Goal: Task Accomplishment & Management: Use online tool/utility

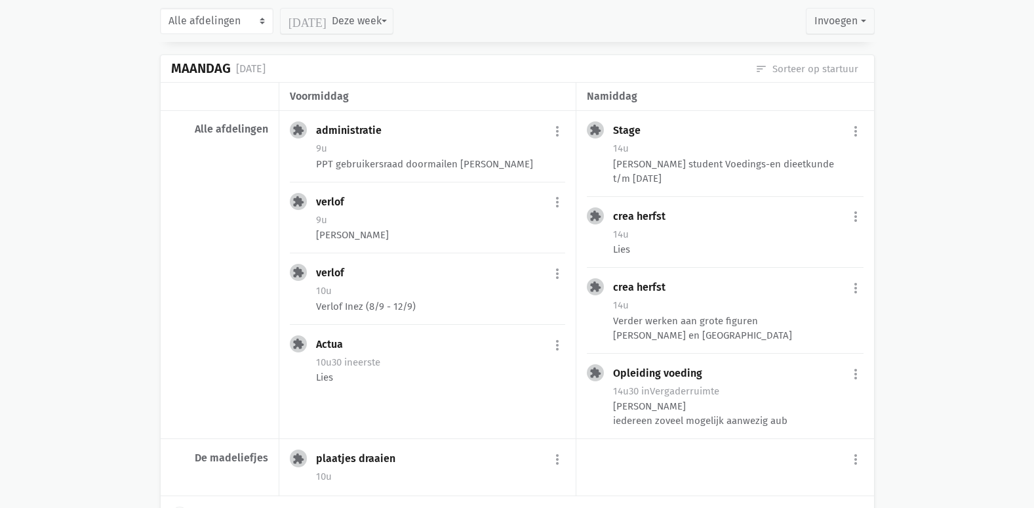
scroll to position [1467, 0]
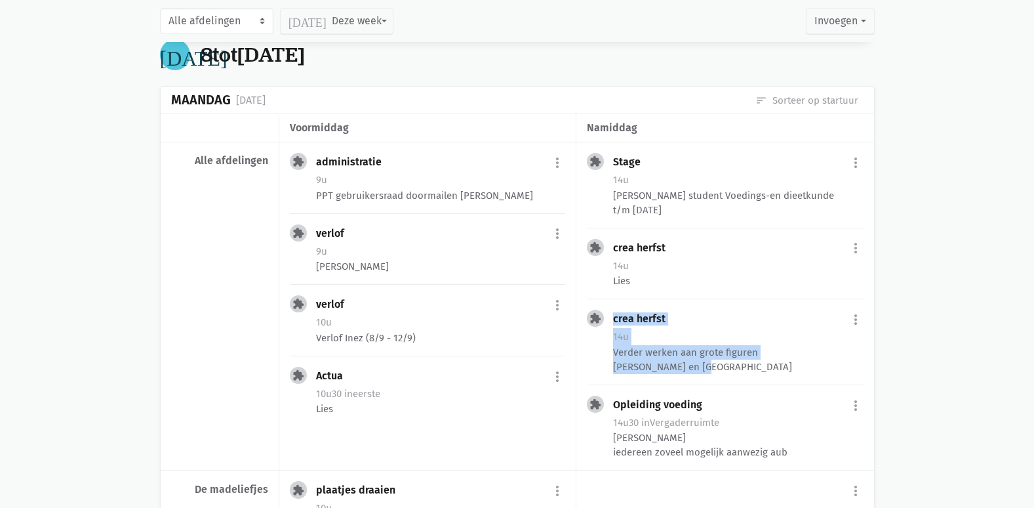
drag, startPoint x: 918, startPoint y: 379, endPoint x: 962, endPoint y: 306, distance: 85.6
click at [962, 306] on main "Onze fiches Gedeelde fiches Themakalender Evaluatie Planning Weekoverzicht prin…" at bounding box center [517, 459] width 1034 height 3737
click at [964, 306] on main "Onze fiches Gedeelde fiches Themakalender Evaluatie Planning Weekoverzicht prin…" at bounding box center [517, 459] width 1034 height 3737
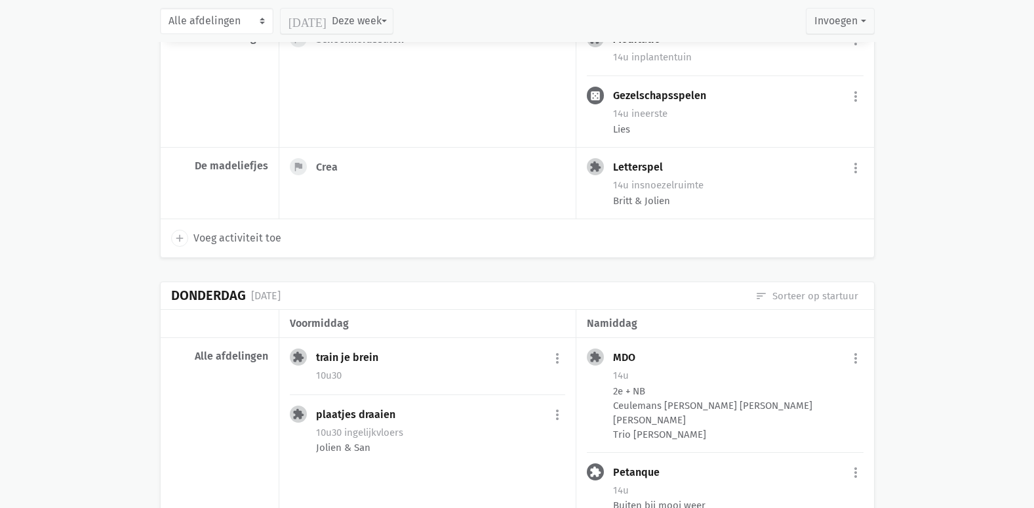
scroll to position [220, 0]
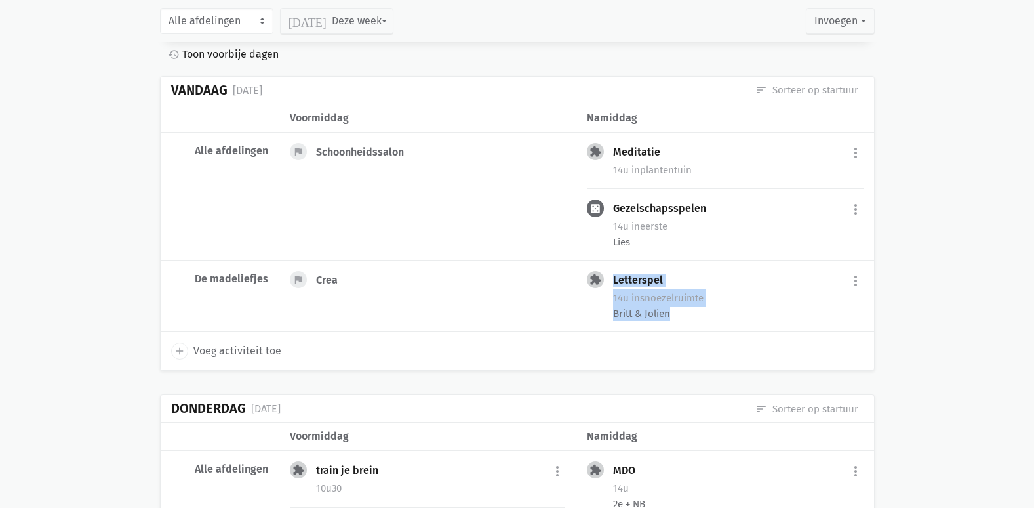
drag, startPoint x: 702, startPoint y: 317, endPoint x: 568, endPoint y: 293, distance: 136.5
click at [568, 293] on div "flag Crea extension Letterspel more_vert edit summarize [DATE] content_copy" at bounding box center [576, 295] width 595 height 71
drag, startPoint x: 568, startPoint y: 293, endPoint x: 996, endPoint y: 386, distance: 438.2
drag, startPoint x: 901, startPoint y: 319, endPoint x: 504, endPoint y: 267, distance: 400.8
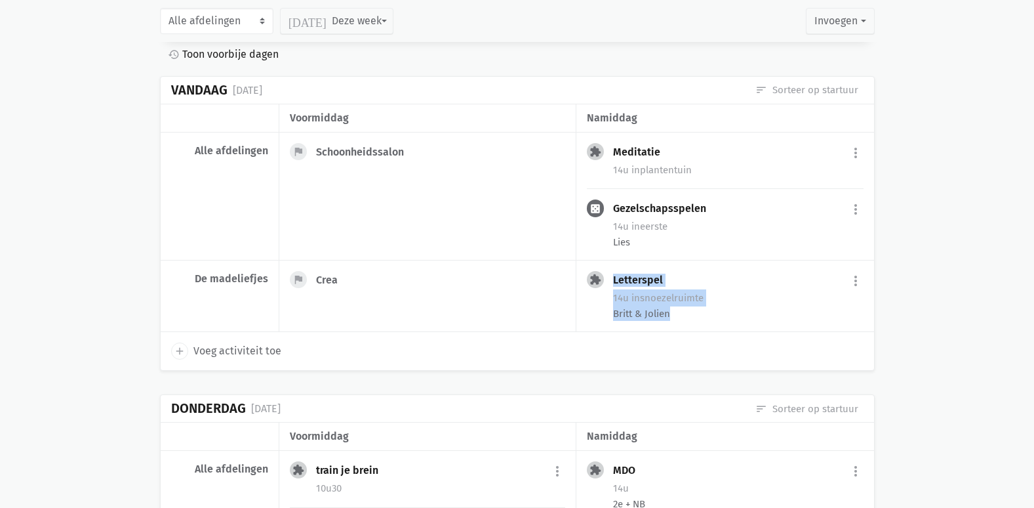
drag, startPoint x: 504, startPoint y: 267, endPoint x: 479, endPoint y: 268, distance: 25.0
click at [479, 268] on div "flag Crea" at bounding box center [427, 295] width 297 height 71
drag, startPoint x: 984, startPoint y: 332, endPoint x: 700, endPoint y: 332, distance: 284.0
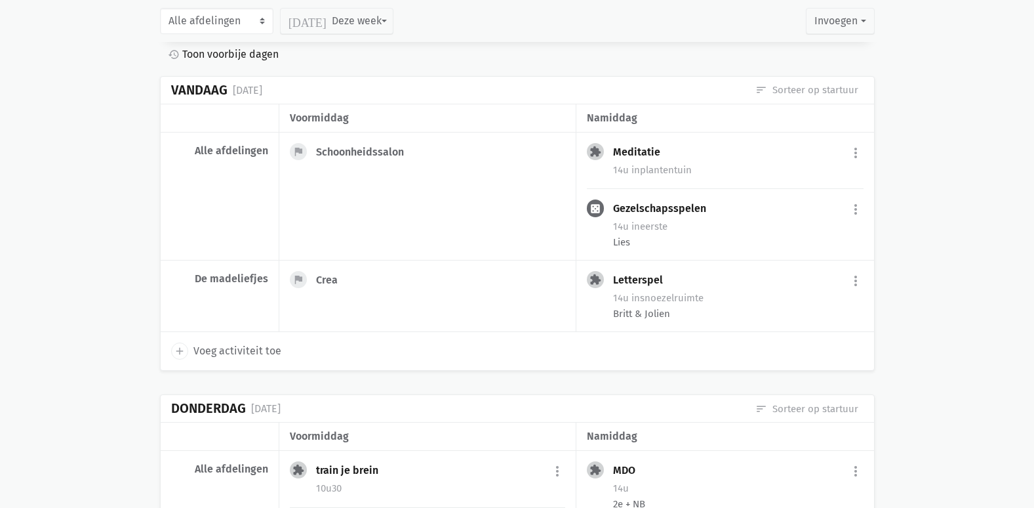
drag, startPoint x: 895, startPoint y: 251, endPoint x: 547, endPoint y: 216, distance: 350.1
drag, startPoint x: 927, startPoint y: 268, endPoint x: 600, endPoint y: 217, distance: 330.5
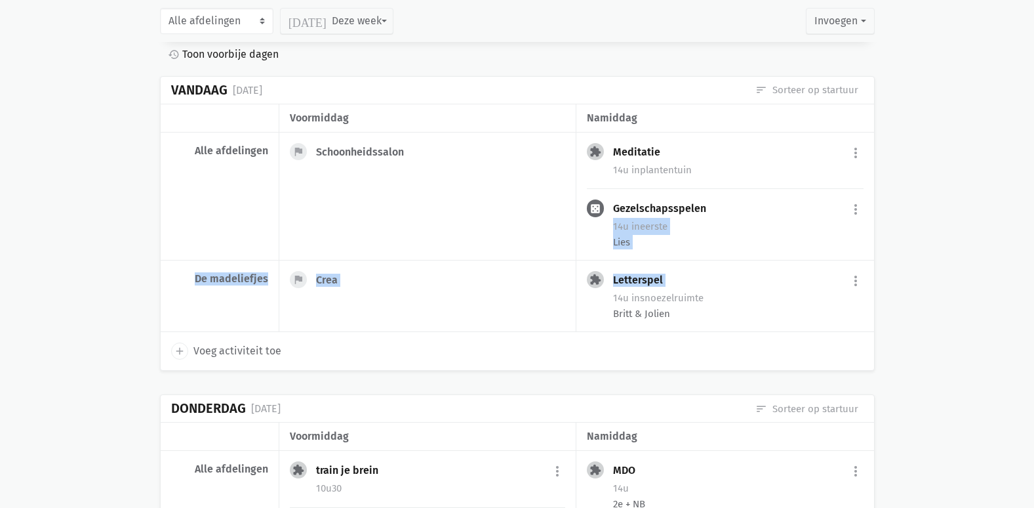
drag, startPoint x: 600, startPoint y: 217, endPoint x: 994, endPoint y: 260, distance: 396.5
drag, startPoint x: 752, startPoint y: 175, endPoint x: 571, endPoint y: 148, distance: 183.8
click at [571, 148] on div "flag Schoonheidssalon extension Meditatie more_vert edit summarize [DATE]" at bounding box center [576, 196] width 595 height 128
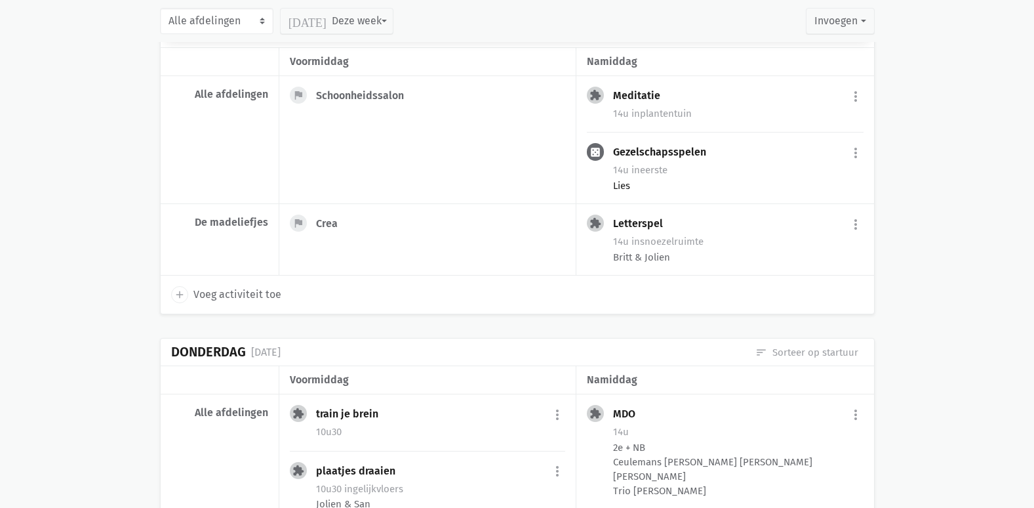
scroll to position [352, 0]
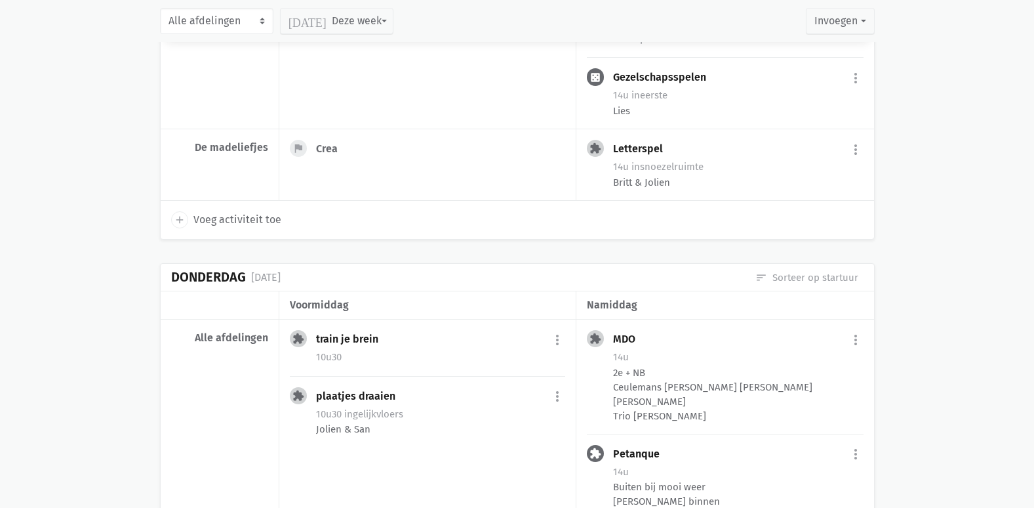
drag, startPoint x: 730, startPoint y: 194, endPoint x: 605, endPoint y: 148, distance: 133.7
click at [605, 148] on div "extension Letterspel more_vert edit Bewerk [PERSON_NAME] fiche [DATE] Plan opni…" at bounding box center [725, 164] width 297 height 71
drag, startPoint x: 605, startPoint y: 148, endPoint x: 708, endPoint y: 189, distance: 111.0
click at [708, 189] on div "Britt & Jolien" at bounding box center [738, 182] width 250 height 14
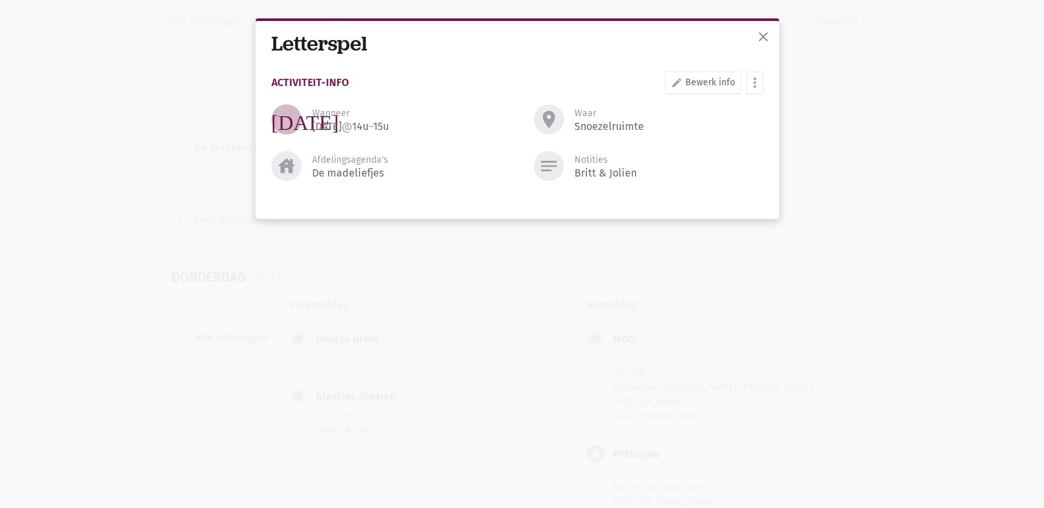
click at [958, 215] on div "close Letterspel Activiteit-info edit Bewerk info more_vert [PERSON_NAME] fiche…" at bounding box center [522, 254] width 1044 height 508
click at [762, 43] on span "close" at bounding box center [764, 37] width 16 height 16
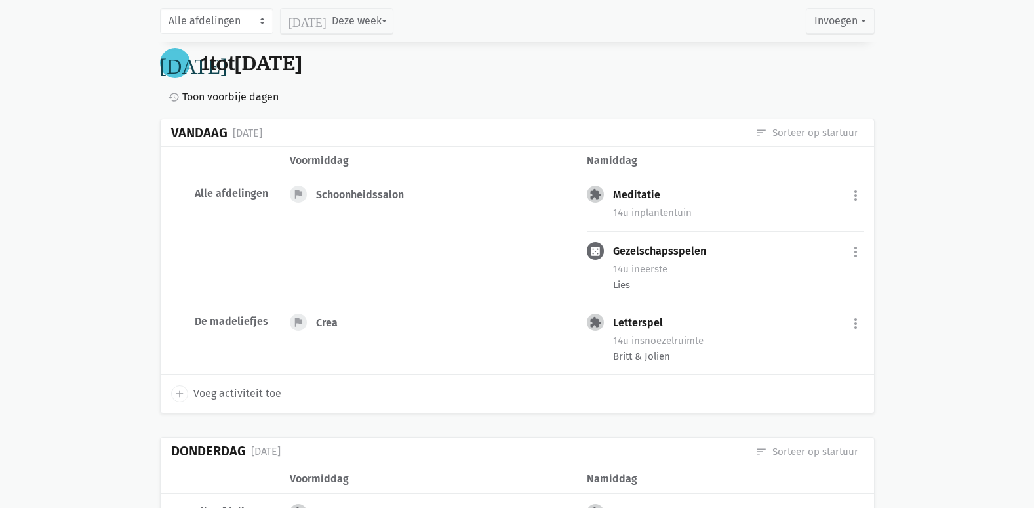
scroll to position [155, 0]
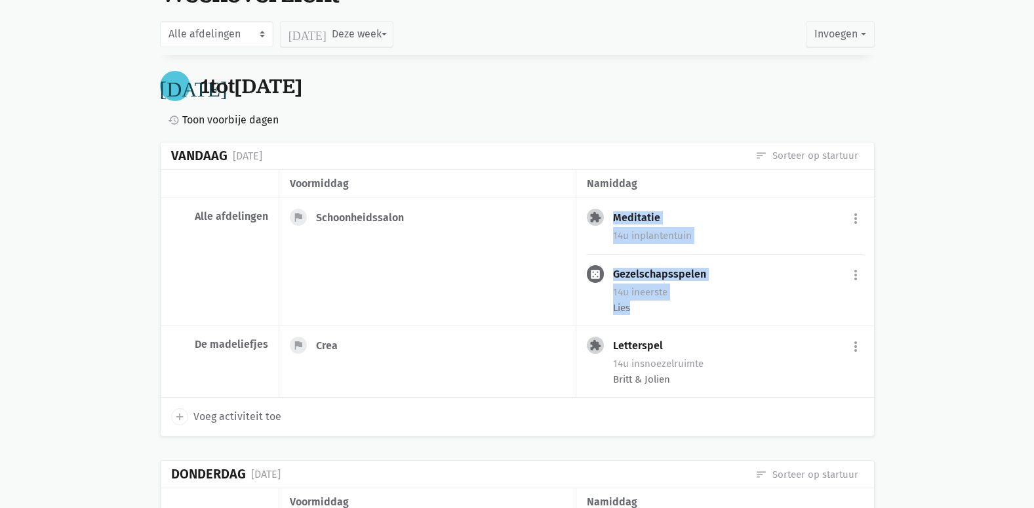
drag, startPoint x: 962, startPoint y: 315, endPoint x: 556, endPoint y: 266, distance: 408.3
click at [556, 266] on div "flag Schoonheidssalon" at bounding box center [427, 262] width 297 height 128
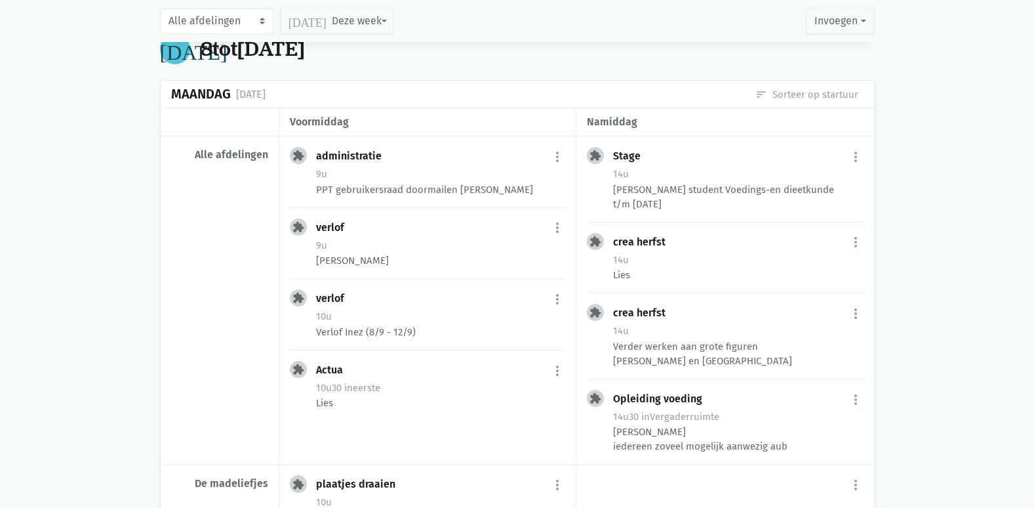
scroll to position [1532, 0]
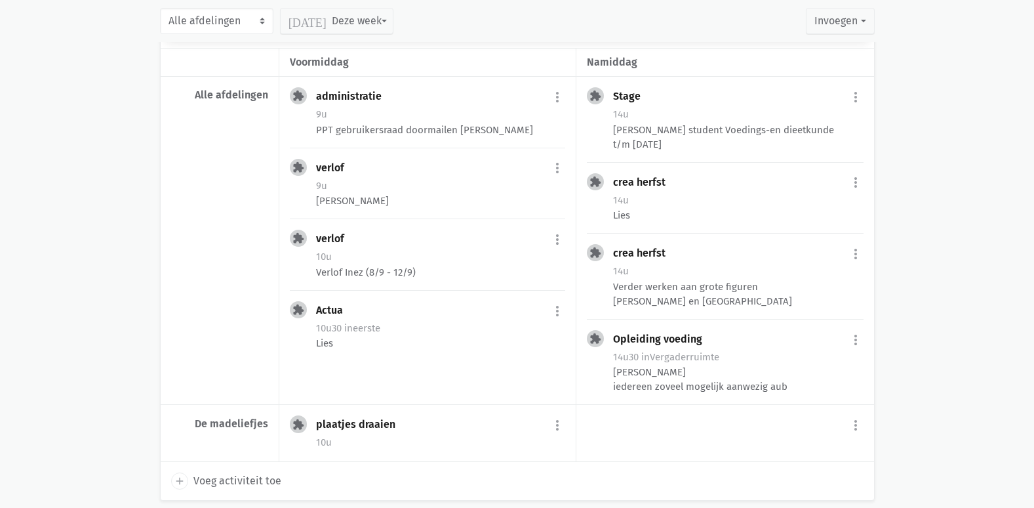
drag, startPoint x: 708, startPoint y: 232, endPoint x: 603, endPoint y: 193, distance: 111.2
click at [603, 193] on div "extension crea herfst more_vert edit Bewerk [PERSON_NAME] fiche [DATE] Plan opn…" at bounding box center [725, 198] width 276 height 50
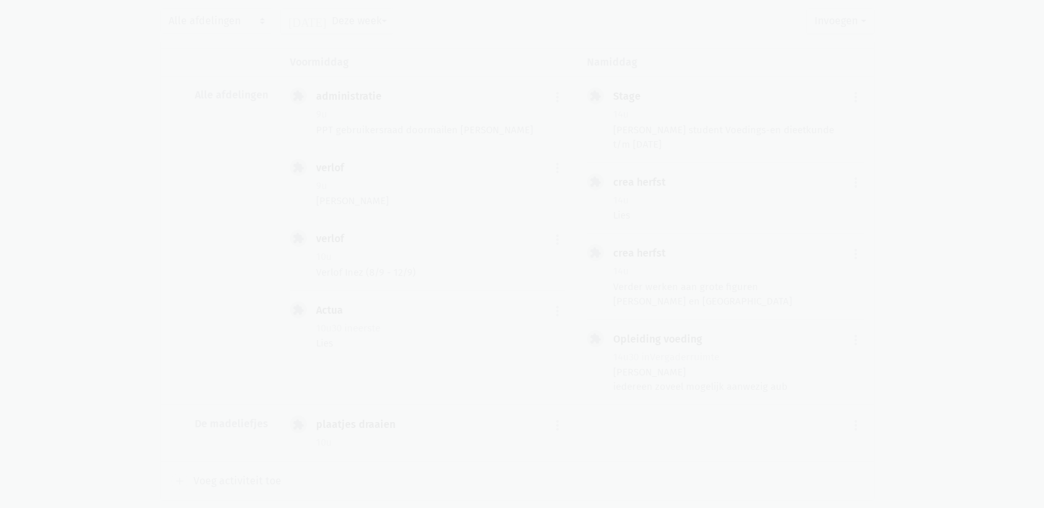
click at [935, 230] on body "notification_important Opgepast Je gebruikt een verouderde internet browser waa…" at bounding box center [522, 365] width 1044 height 3794
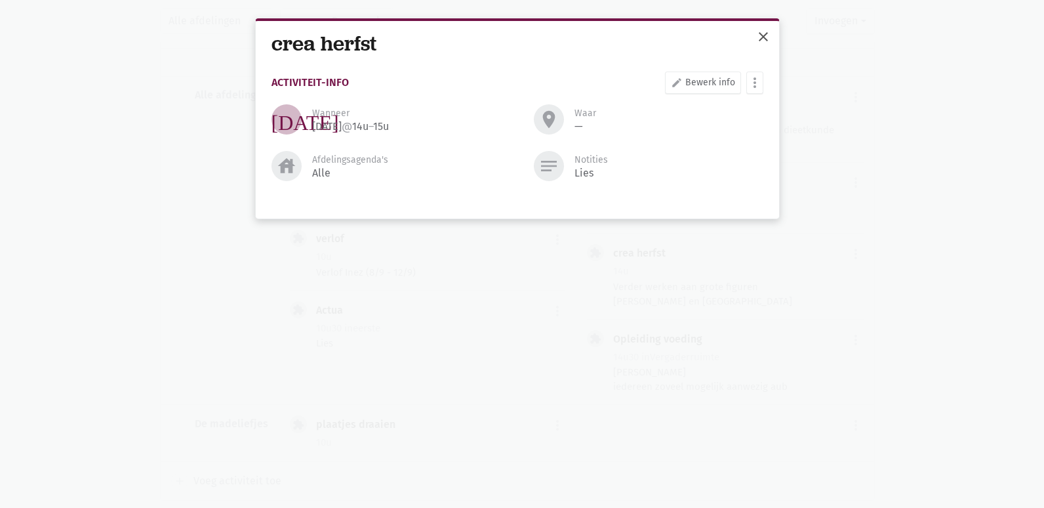
click at [756, 30] on span "close" at bounding box center [764, 37] width 16 height 16
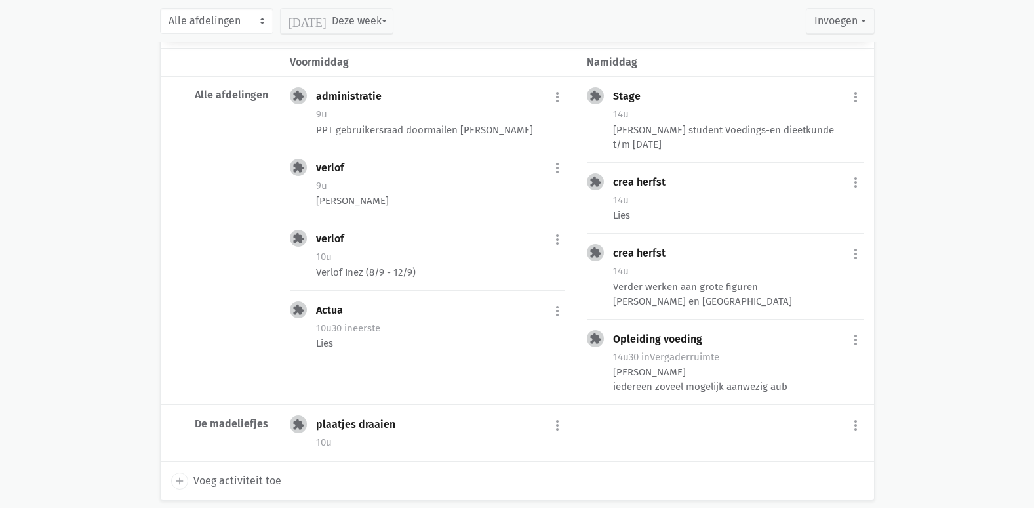
click at [975, 263] on main "Onze fiches Gedeelde fiches Themakalender Evaluatie Planning Weekoverzicht prin…" at bounding box center [517, 394] width 1034 height 3737
click at [950, 151] on main "Onze fiches Gedeelde fiches Themakalender Evaluatie Planning Weekoverzicht prin…" at bounding box center [517, 394] width 1034 height 3737
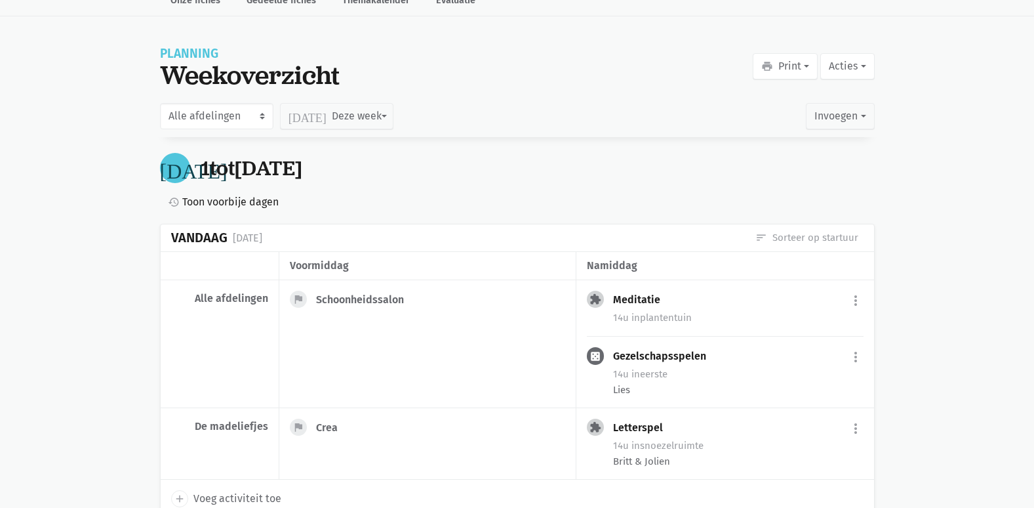
scroll to position [0, 0]
